Goal: Task Accomplishment & Management: Use online tool/utility

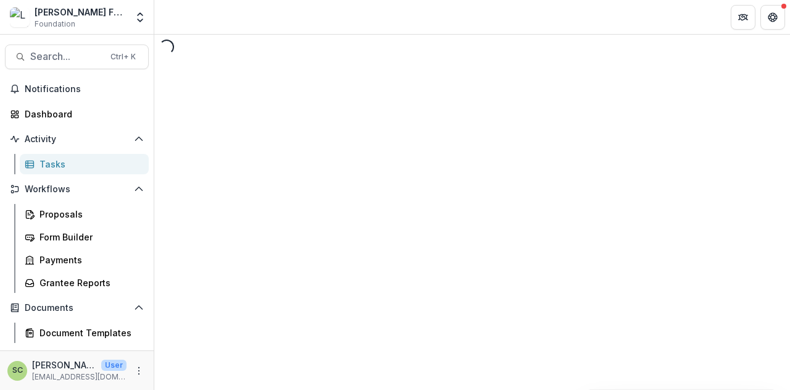
select select "********"
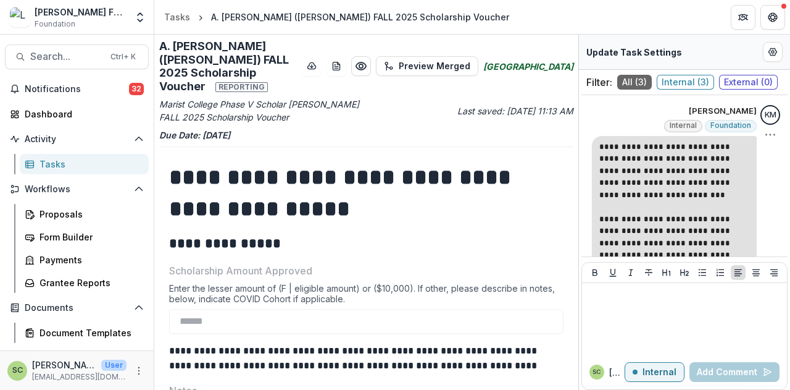
drag, startPoint x: 430, startPoint y: 186, endPoint x: 714, endPoint y: 175, distance: 284.3
click at [431, 186] on h1 "**********" at bounding box center [364, 193] width 391 height 62
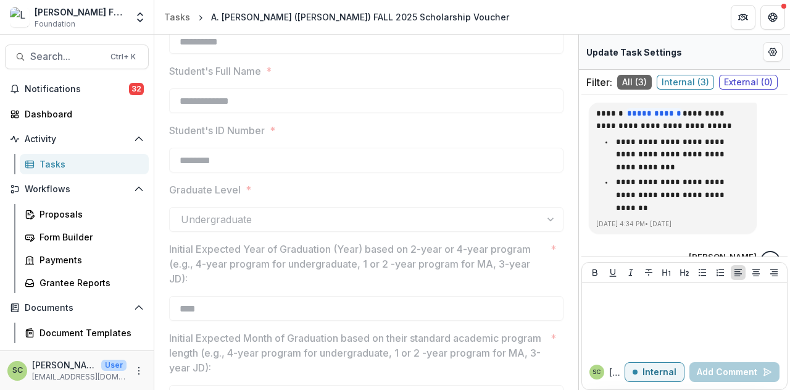
scroll to position [921, 0]
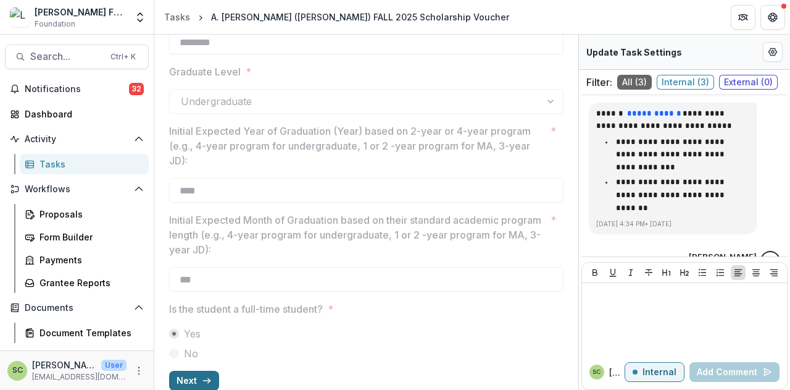
click at [214, 370] on button "Next" at bounding box center [194, 380] width 50 height 20
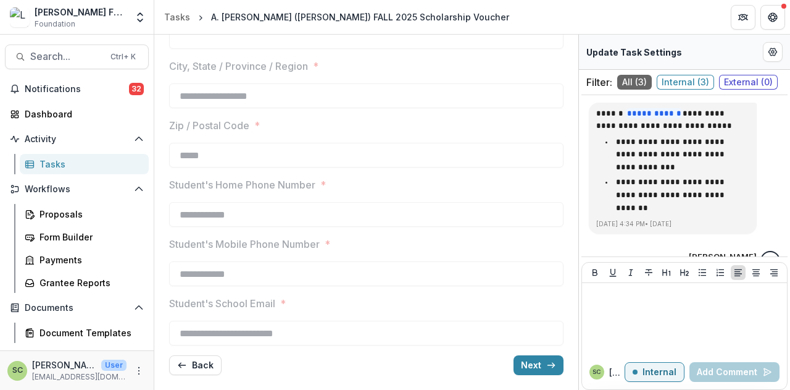
scroll to position [232, 0]
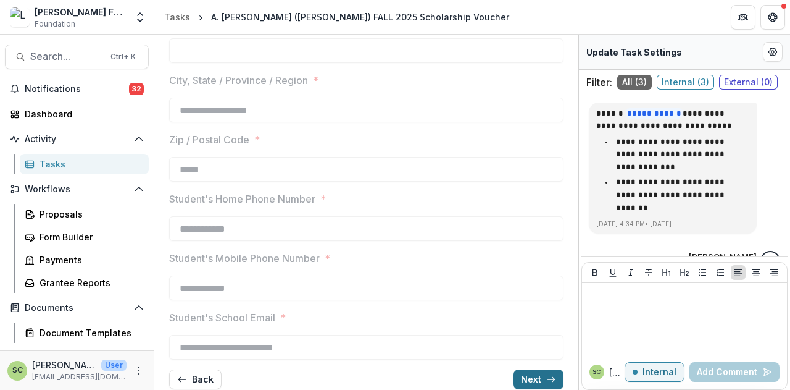
click at [538, 369] on button "Next" at bounding box center [539, 379] width 50 height 20
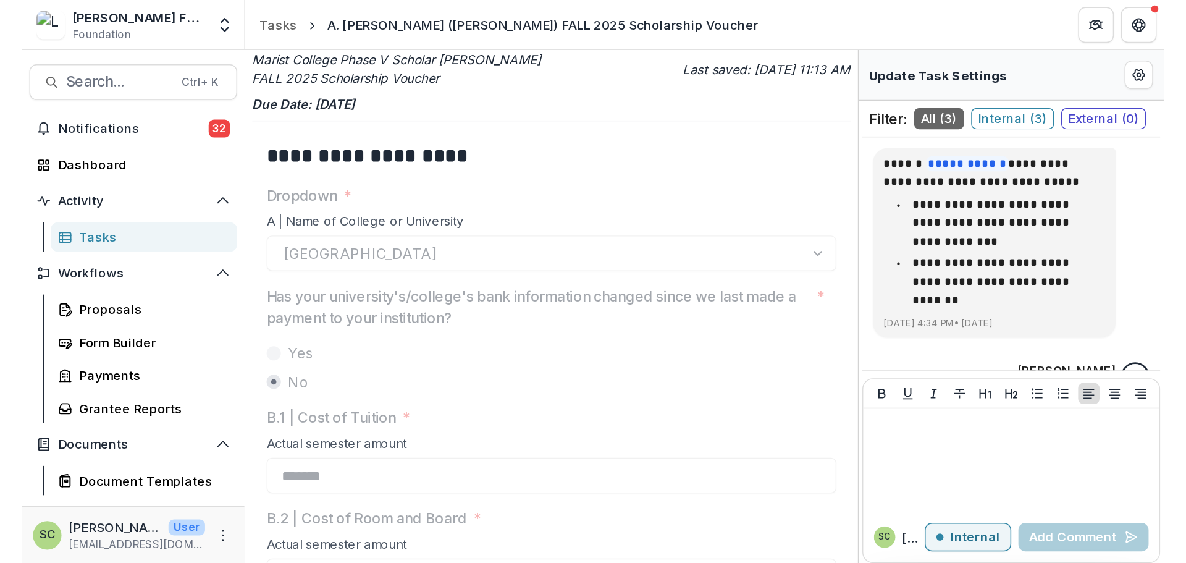
scroll to position [0, 0]
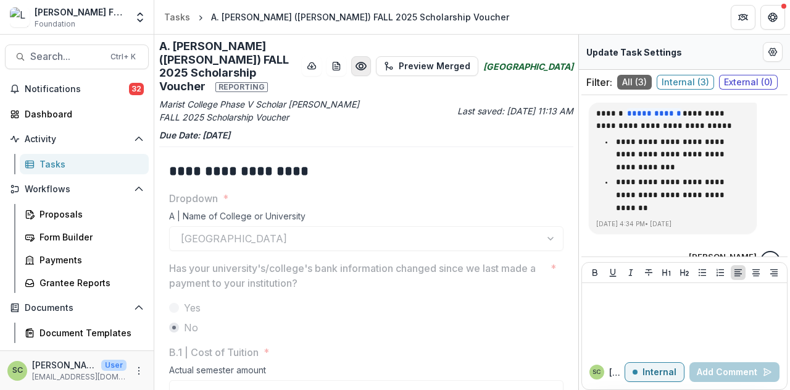
click at [366, 62] on icon "Preview 26ea84df-2d6e-40d4-8800-d8550c6bec5b.pdf" at bounding box center [361, 65] width 10 height 7
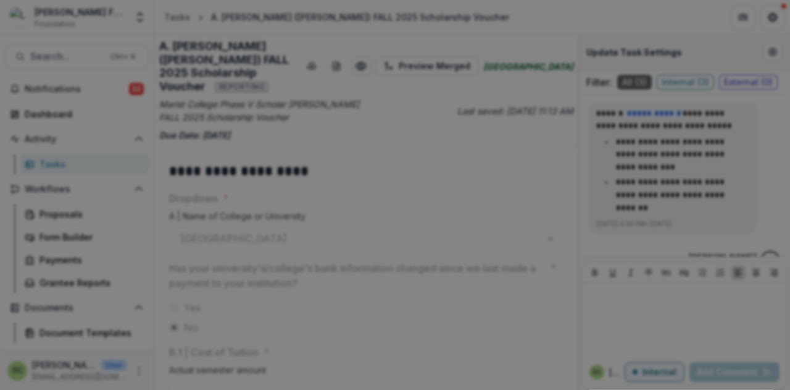
click at [763, 25] on button "Close" at bounding box center [773, 15] width 20 height 20
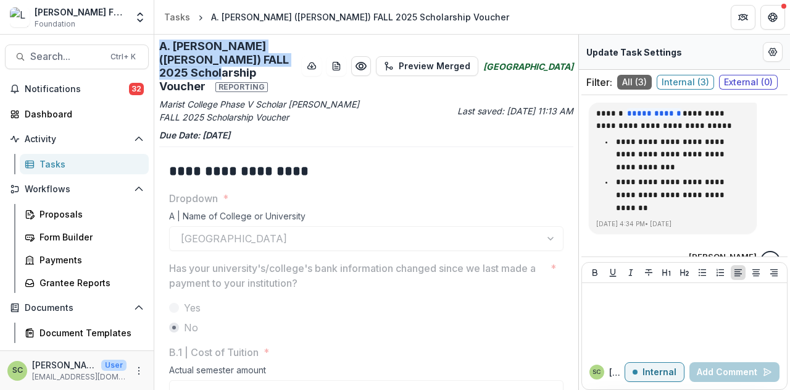
drag, startPoint x: 159, startPoint y: 48, endPoint x: 284, endPoint y: 57, distance: 125.1
click at [284, 57] on h2 "A. [PERSON_NAME] ([PERSON_NAME]) FALL 2025 Scholarship Voucher Reporting" at bounding box center [228, 66] width 138 height 53
copy h2 "A. [PERSON_NAME] ([PERSON_NAME]) FALL 2025 Scholarship"
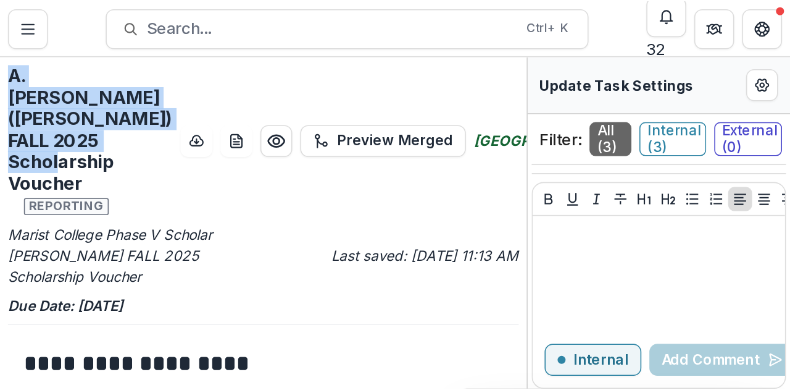
scroll to position [329, 0]
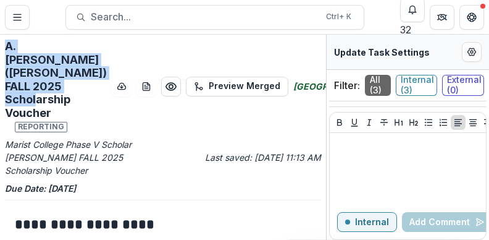
click at [48, 66] on h2 "A. [PERSON_NAME] ([PERSON_NAME]) FALL 2025 Scholarship Voucher Reporting" at bounding box center [56, 86] width 102 height 93
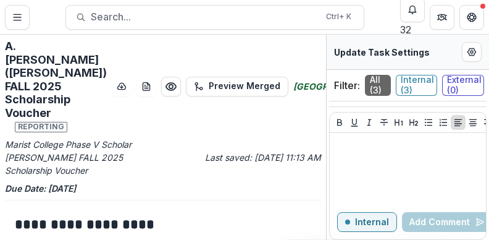
click at [42, 44] on h2 "A. [PERSON_NAME] ([PERSON_NAME]) FALL 2025 Scholarship Voucher Reporting" at bounding box center [56, 86] width 102 height 93
copy h2 "[PERSON_NAME]"
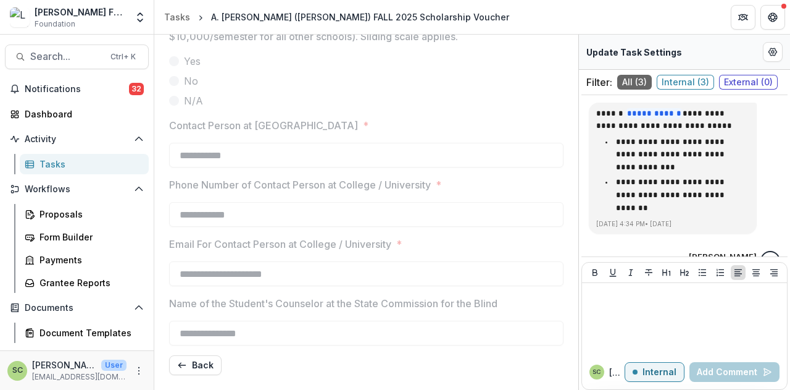
scroll to position [1517, 0]
click at [191, 365] on button "Back" at bounding box center [195, 365] width 52 height 20
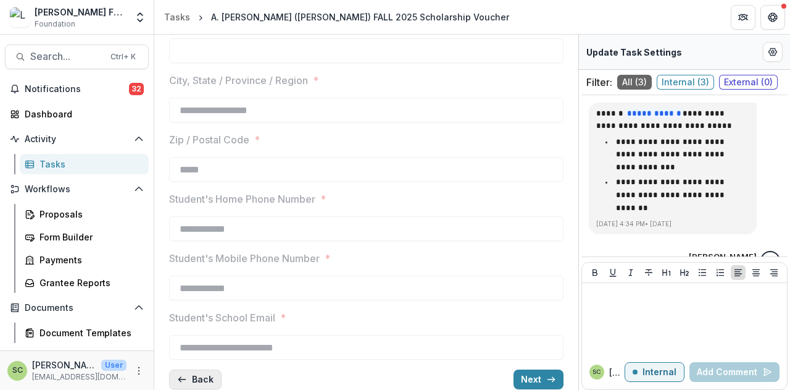
click at [193, 369] on button "Back" at bounding box center [195, 379] width 52 height 20
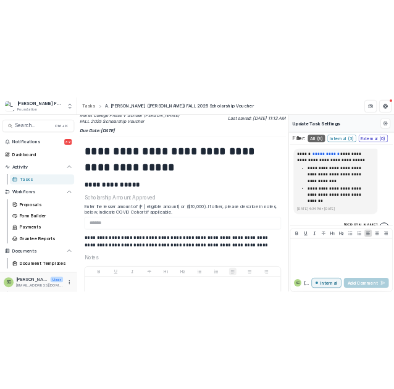
scroll to position [123, 0]
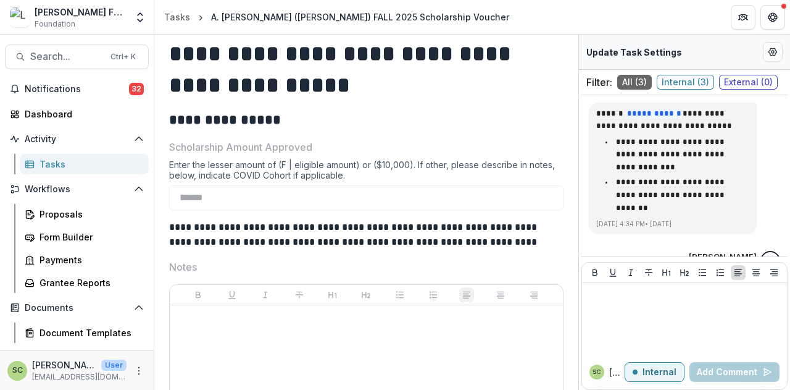
click at [571, 14] on header "Tasks A. [PERSON_NAME] ([PERSON_NAME]) FALL 2025 Scholarship Voucher" at bounding box center [472, 17] width 636 height 34
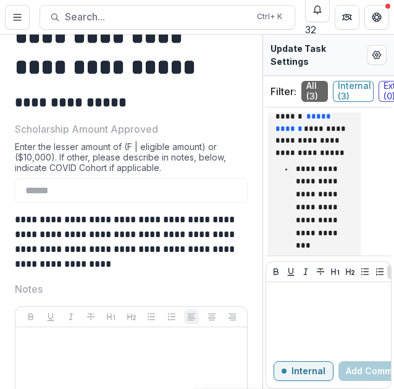
scroll to position [570, 0]
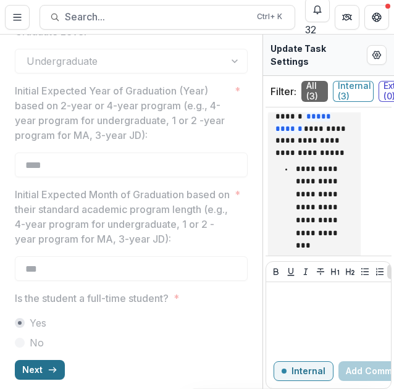
click at [48, 365] on icon "button" at bounding box center [53, 370] width 10 height 10
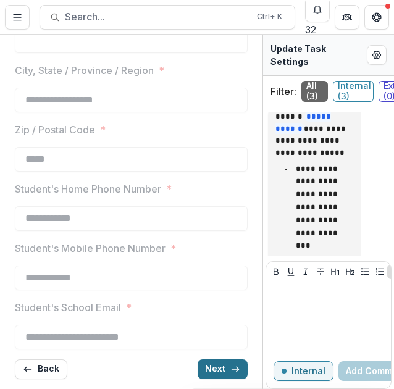
click at [199, 359] on button "Next" at bounding box center [223, 369] width 50 height 20
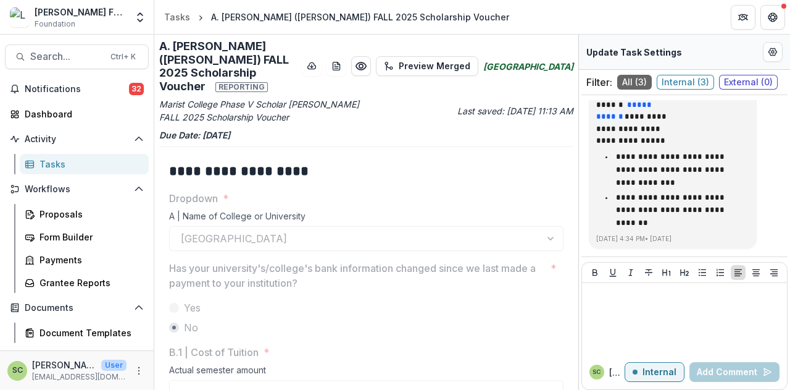
scroll to position [247, 0]
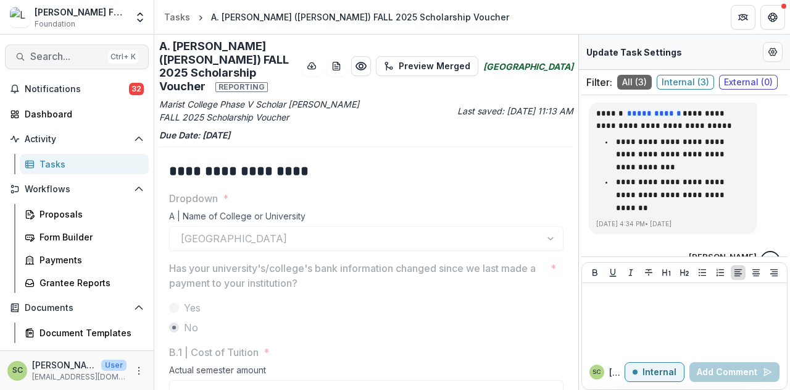
click at [54, 63] on button "Search... Ctrl + K" at bounding box center [77, 56] width 144 height 25
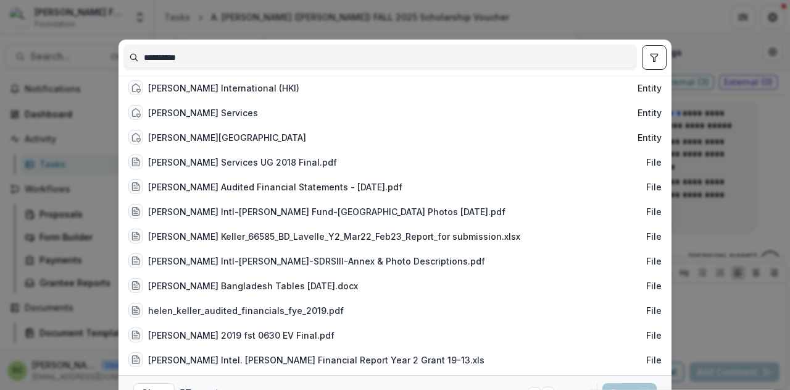
type input "**********"
click at [209, 94] on div "[PERSON_NAME] International (HKI)" at bounding box center [223, 88] width 151 height 13
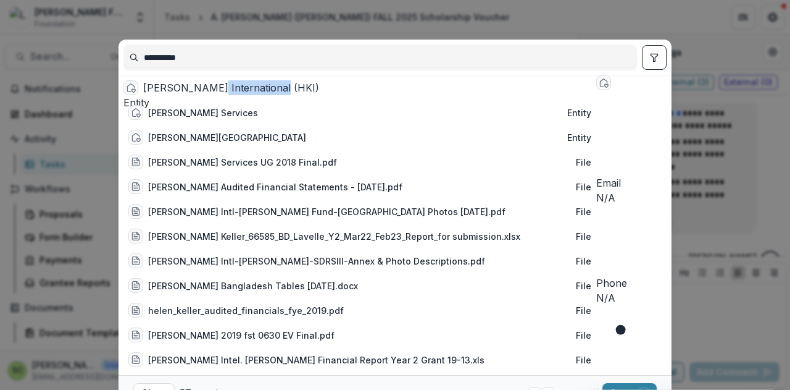
click at [209, 94] on div "[PERSON_NAME] International (HKI)" at bounding box center [367, 87] width 448 height 15
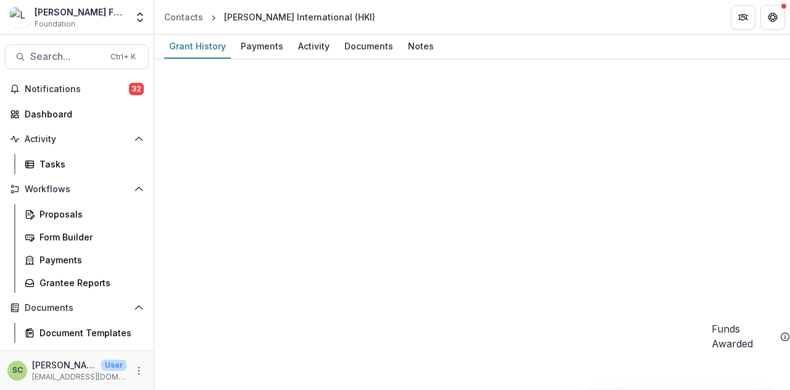
scroll to position [864, 0]
